Goal: Task Accomplishment & Management: Complete application form

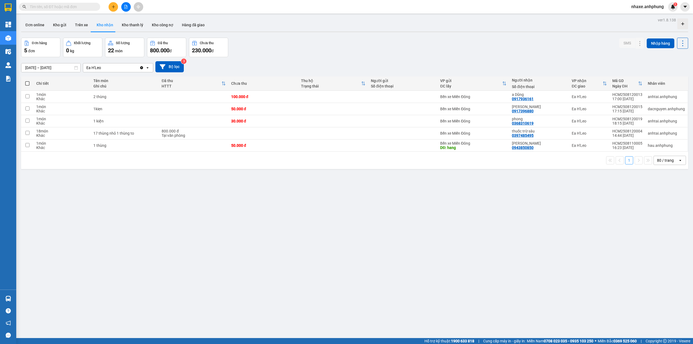
click at [61, 70] on div "ver 1.8.138 Đơn online Kho gửi Trên xe Kho nhận Kho thanh lý Kho công nợ Hàng đ…" at bounding box center [354, 188] width 671 height 344
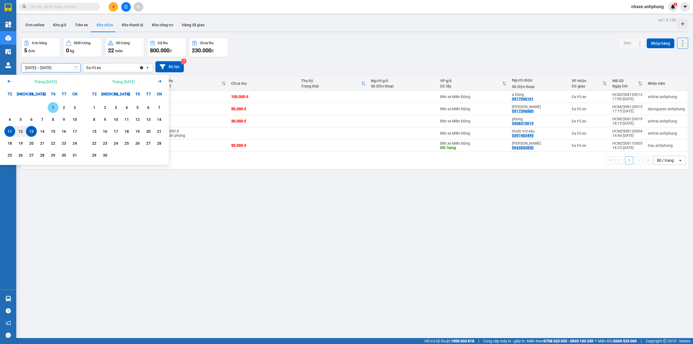
click at [53, 107] on div "1" at bounding box center [53, 107] width 8 height 6
click at [32, 133] on div "13" at bounding box center [32, 131] width 8 height 6
type input "[DATE] – [DATE]"
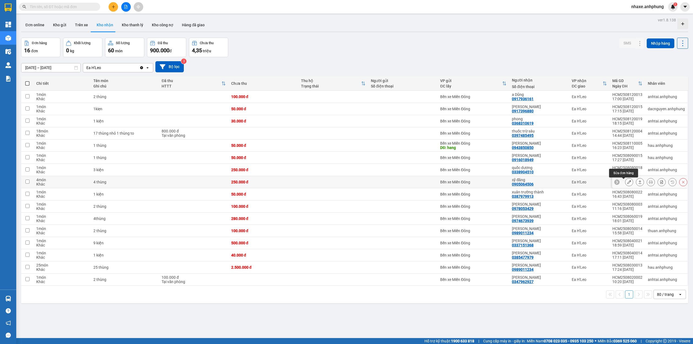
click at [627, 182] on icon at bounding box center [629, 182] width 4 height 4
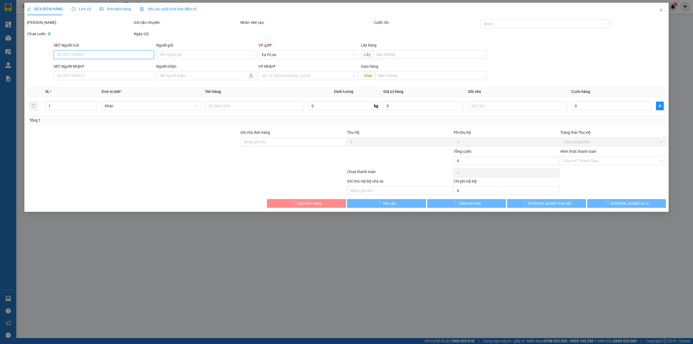
type input "0905064506"
type input "sỹ đăng"
type input "250.000"
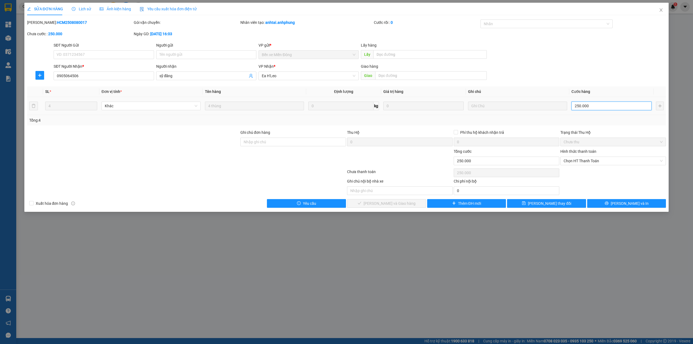
click at [592, 106] on input "250.000" at bounding box center [611, 105] width 80 height 9
type input "1"
type input "15"
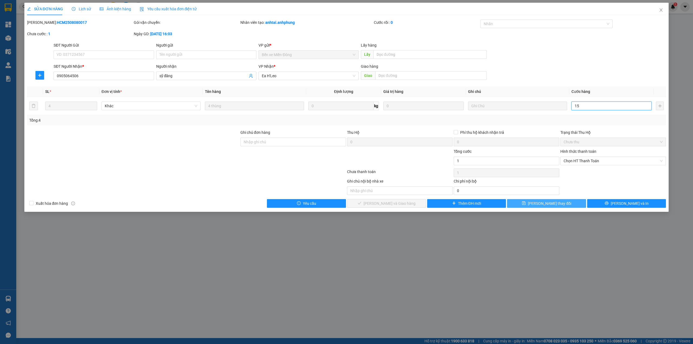
type input "15"
type input "150"
click at [581, 162] on span "Chọn HT Thanh Toán" at bounding box center [612, 161] width 99 height 8
type input "150"
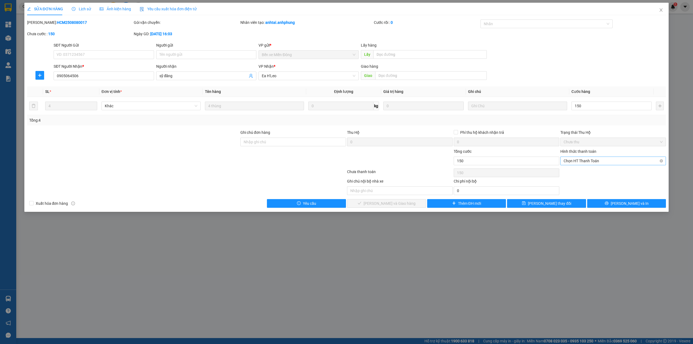
type input "150.000"
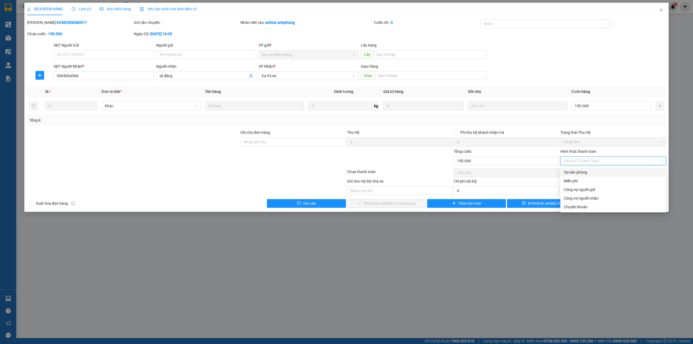
click at [576, 173] on div "Tại văn phòng" at bounding box center [612, 172] width 99 height 6
type input "0"
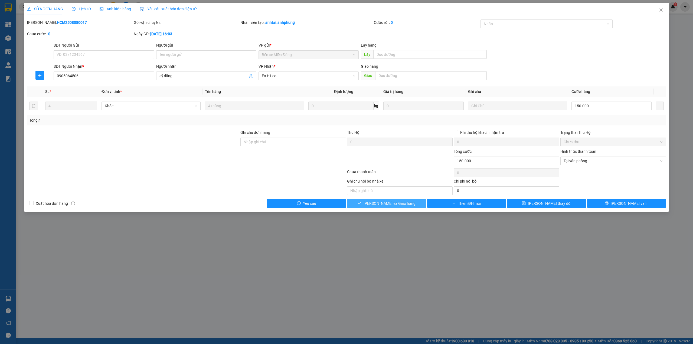
click at [402, 205] on span "[PERSON_NAME] và Giao hàng" at bounding box center [389, 203] width 52 height 6
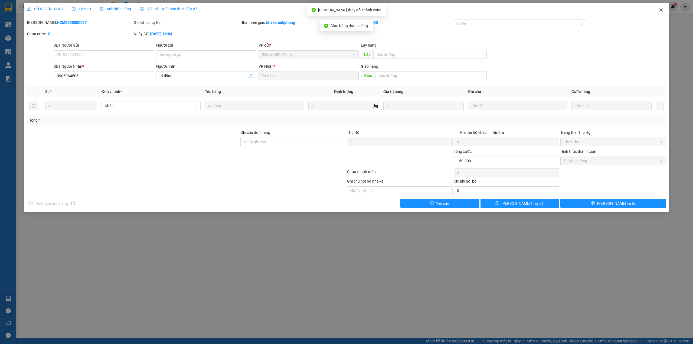
click at [660, 8] on span "Close" at bounding box center [660, 10] width 15 height 15
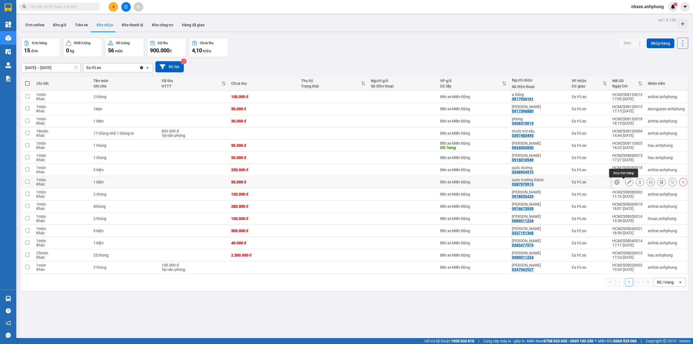
click at [627, 182] on icon at bounding box center [629, 182] width 4 height 4
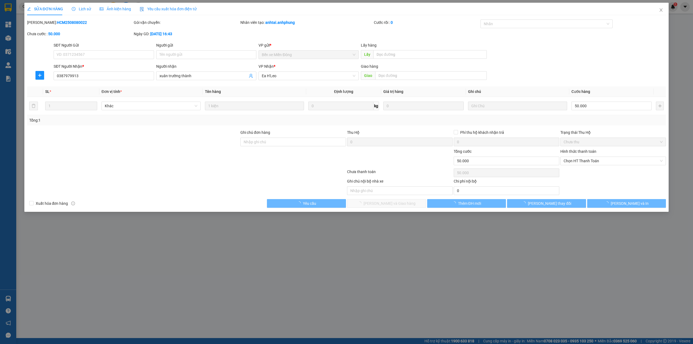
type input "0387979913"
type input "xuân trường thành"
type input "50.000"
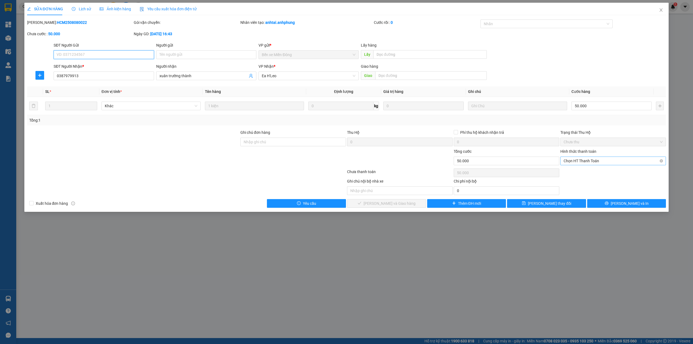
click at [599, 163] on span "Chọn HT Thanh Toán" at bounding box center [612, 161] width 99 height 8
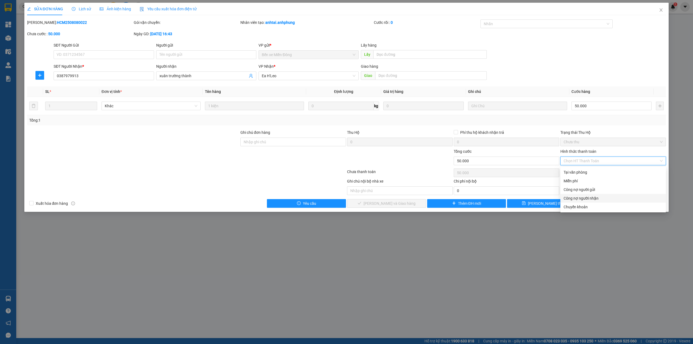
click at [580, 196] on div "Công nợ người nhận" at bounding box center [612, 198] width 99 height 6
type input "0"
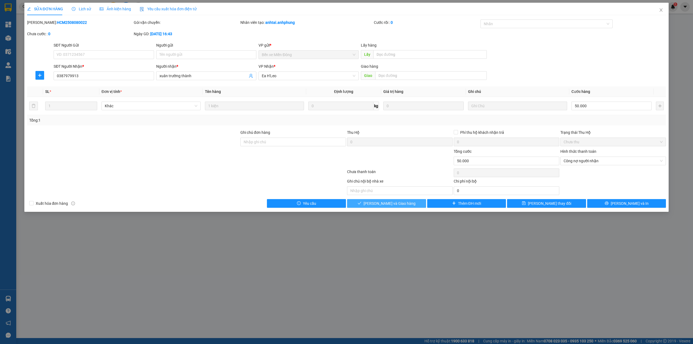
click at [394, 202] on span "[PERSON_NAME] và Giao hàng" at bounding box center [389, 203] width 52 height 6
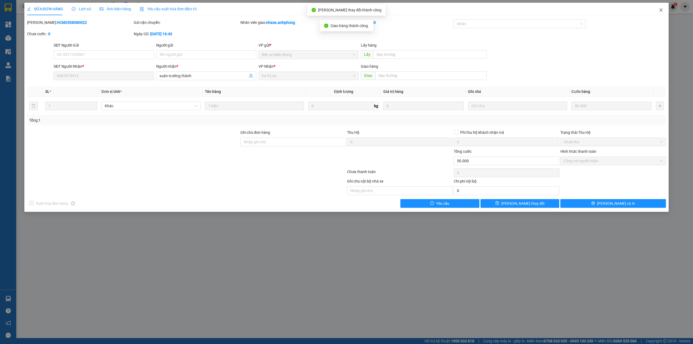
click at [662, 8] on span "Close" at bounding box center [660, 10] width 15 height 15
